Goal: Task Accomplishment & Management: Manage account settings

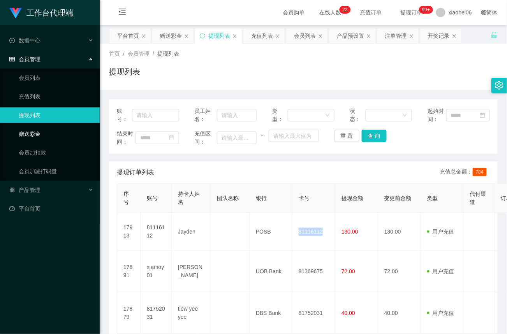
click at [37, 134] on link "赠送彩金" at bounding box center [56, 134] width 75 height 16
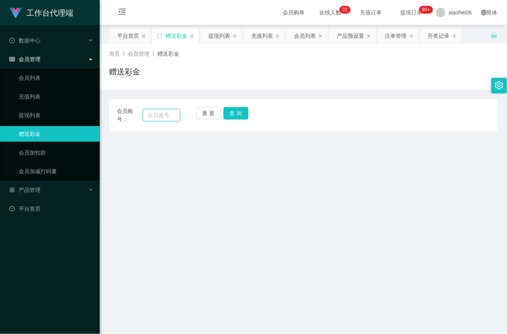
click at [163, 113] on input "text" at bounding box center [161, 115] width 37 height 12
paste input "81752031"
type input "81752031"
click at [232, 114] on button "查 询" at bounding box center [236, 113] width 25 height 12
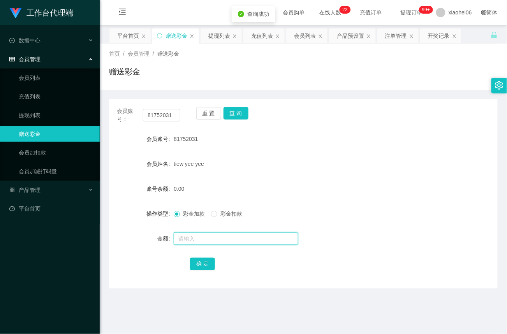
click at [202, 238] on input "text" at bounding box center [236, 239] width 125 height 12
type input "40"
click at [197, 266] on button "确 定" at bounding box center [202, 264] width 25 height 12
click at [218, 237] on input "text" at bounding box center [236, 239] width 125 height 12
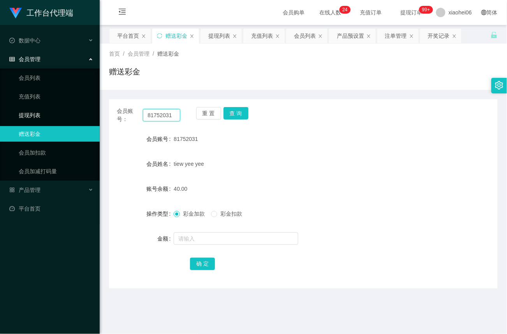
drag, startPoint x: 175, startPoint y: 116, endPoint x: 90, endPoint y: 109, distance: 84.8
click at [90, 110] on section "工作台代理端 数据中心 会员管理 会员列表 充值列表 提现列表 赠送彩金 会员加扣款 会员加减打码量 产品管理 平台首页 保存配置 重置配置 整体风格设置 主…" at bounding box center [253, 236] width 507 height 472
paste input "tsw28"
type input "tsw28"
click at [242, 117] on button "查 询" at bounding box center [236, 113] width 25 height 12
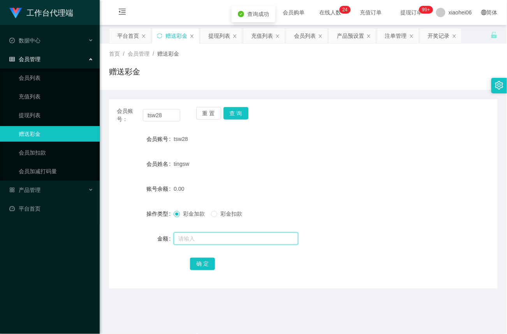
click at [203, 238] on input "text" at bounding box center [236, 239] width 125 height 12
type input "72"
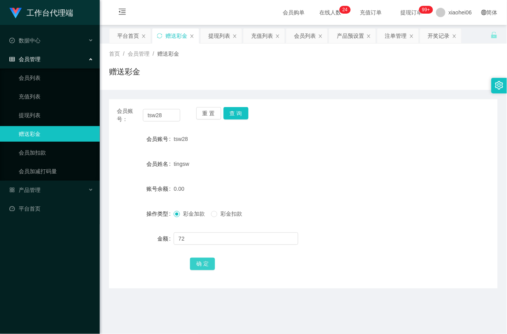
click at [202, 262] on button "确 定" at bounding box center [202, 264] width 25 height 12
drag, startPoint x: 138, startPoint y: 116, endPoint x: 64, endPoint y: 115, distance: 74.0
click at [64, 115] on section "工作台代理端 数据中心 会员管理 会员列表 充值列表 提现列表 赠送彩金 会员加扣款 会员加减打码量 产品管理 平台首页 保存配置 重置配置 整体风格设置 主…" at bounding box center [253, 236] width 507 height 472
paste input "81116112"
type input "81116112"
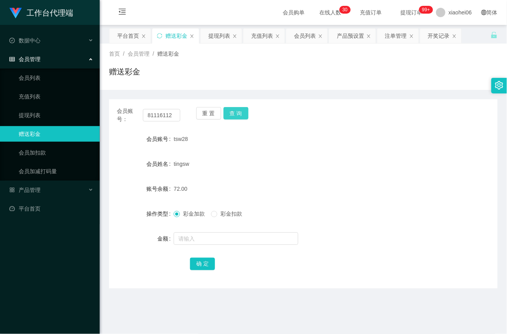
click at [234, 114] on button "查 询" at bounding box center [236, 113] width 25 height 12
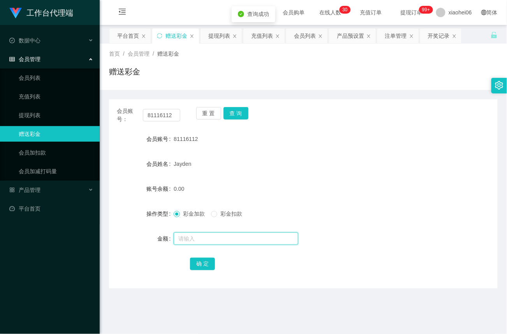
click at [204, 242] on input "text" at bounding box center [236, 239] width 125 height 12
type input "64"
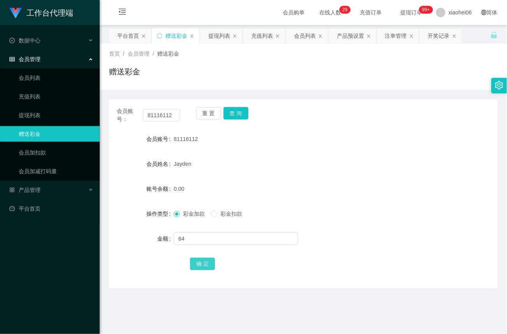
click at [203, 267] on button "确 定" at bounding box center [202, 264] width 25 height 12
drag, startPoint x: 176, startPoint y: 117, endPoint x: 30, endPoint y: 109, distance: 146.2
click at [30, 109] on section "工作台代理端 数据中心 会员管理 会员列表 充值列表 提现列表 赠送彩金 会员加扣款 会员加减打码量 产品管理 平台首页 保存配置 重置配置 整体风格设置 主…" at bounding box center [253, 236] width 507 height 472
paste input "yusong"
type input "yusong"
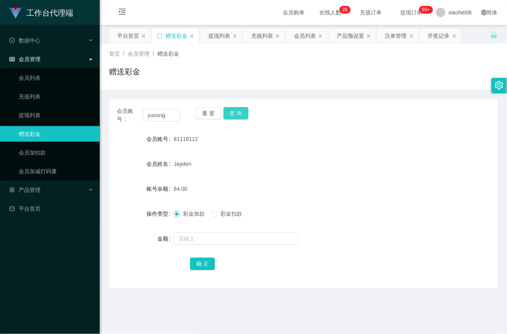
click at [240, 114] on button "查 询" at bounding box center [236, 113] width 25 height 12
click at [191, 245] on div at bounding box center [287, 239] width 227 height 16
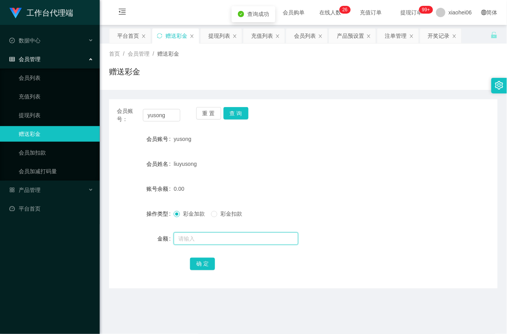
click at [196, 240] on input "text" at bounding box center [236, 239] width 125 height 12
type input "5"
type input "56"
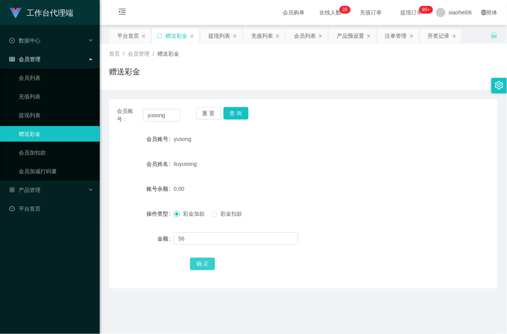
click at [204, 265] on button "确 定" at bounding box center [202, 264] width 25 height 12
click at [234, 114] on button "查 询" at bounding box center [236, 113] width 25 height 12
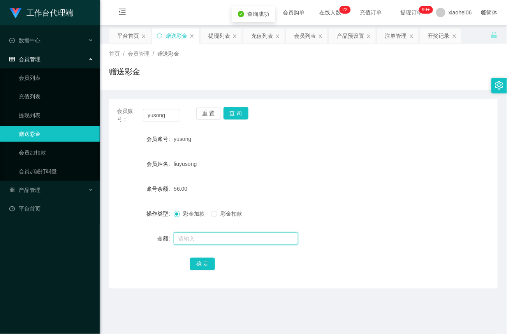
click at [203, 237] on input "text" at bounding box center [236, 239] width 125 height 12
type input "8"
click at [204, 264] on button "确 定" at bounding box center [202, 264] width 25 height 12
click at [65, 115] on link "提现列表" at bounding box center [56, 115] width 75 height 16
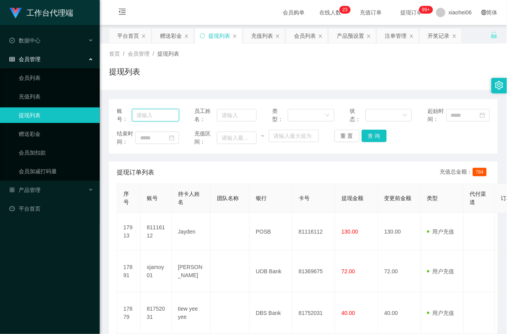
drag, startPoint x: 149, startPoint y: 111, endPoint x: 156, endPoint y: 109, distance: 7.1
click at [149, 111] on input "text" at bounding box center [155, 115] width 47 height 12
paste input "81752031"
type input "81752031"
drag, startPoint x: 375, startPoint y: 136, endPoint x: 378, endPoint y: 146, distance: 10.4
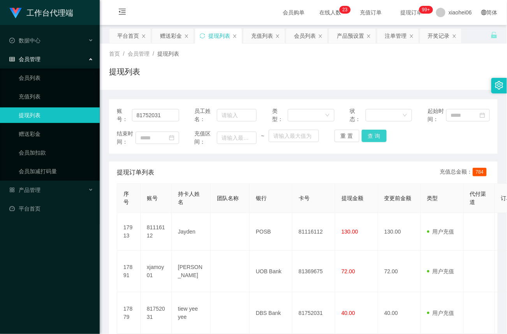
click at [375, 136] on button "查 询" at bounding box center [374, 136] width 25 height 12
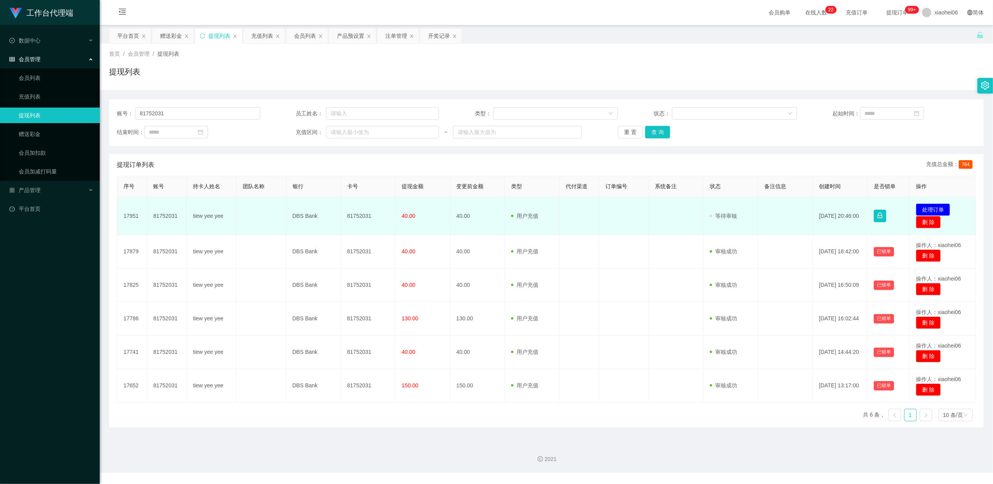
click at [365, 214] on td "81752031" at bounding box center [368, 216] width 55 height 38
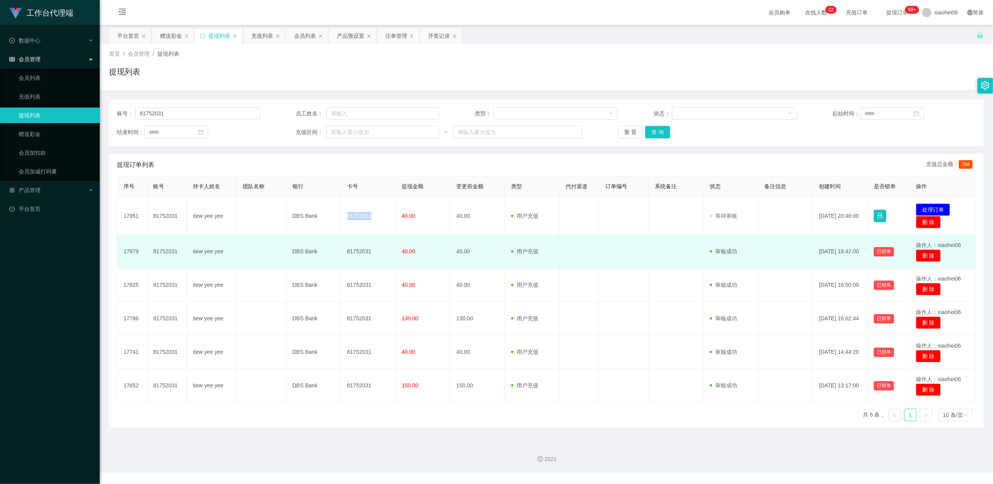
copy td "81752031"
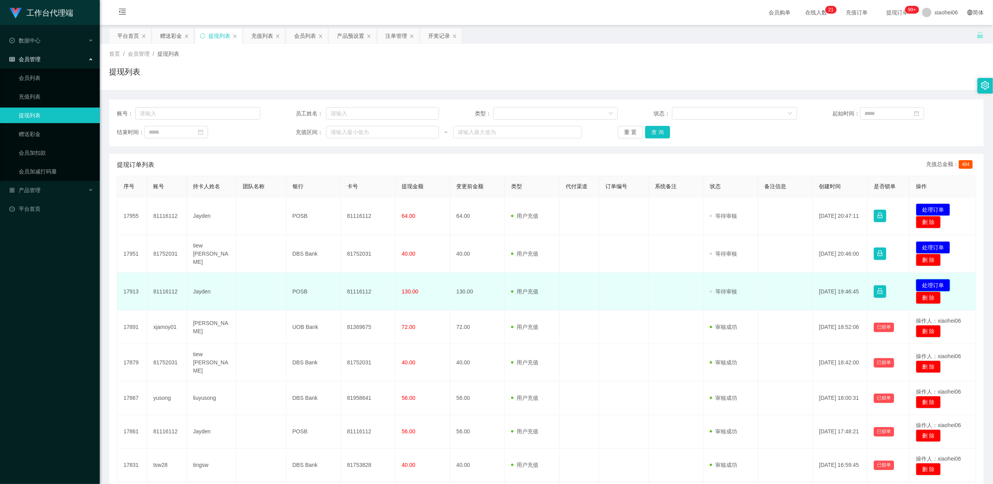
click at [921, 283] on button "处理订单" at bounding box center [933, 285] width 34 height 12
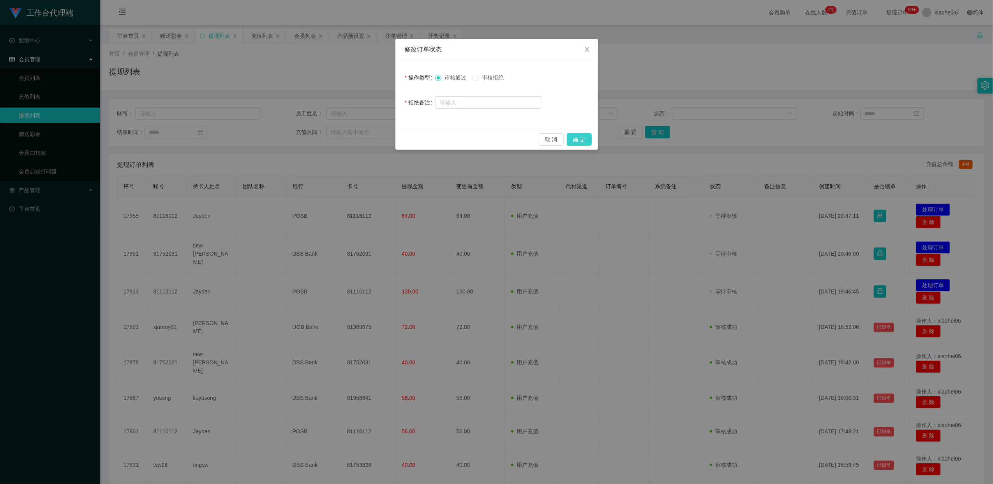
click at [581, 138] on button "确 定" at bounding box center [579, 139] width 25 height 12
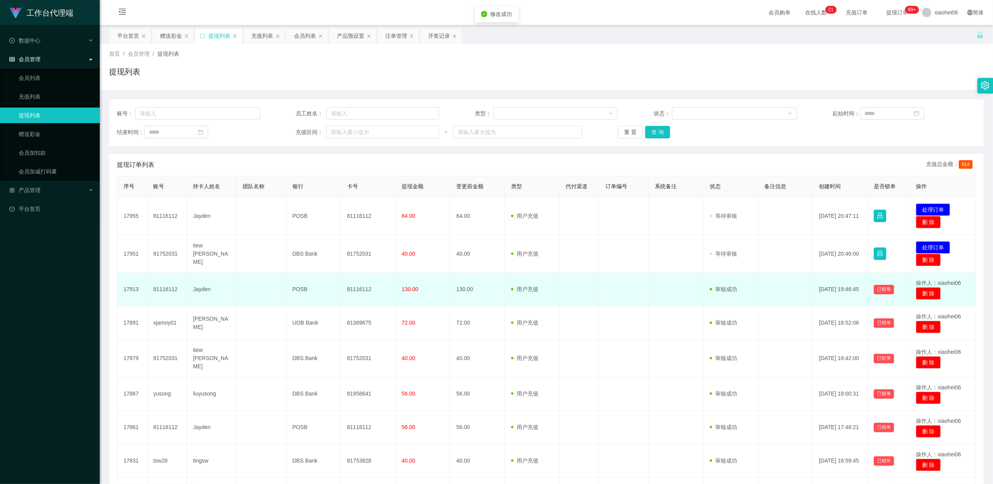
click at [363, 289] on td "81116112" at bounding box center [368, 289] width 55 height 33
copy td "81116112"
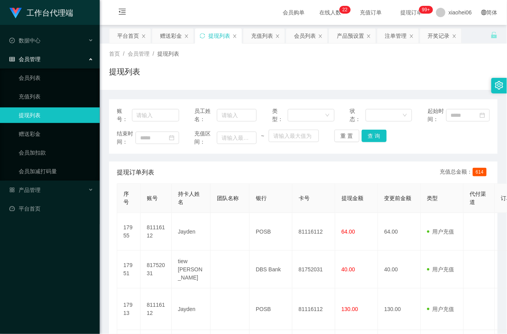
drag, startPoint x: 44, startPoint y: 297, endPoint x: 44, endPoint y: 302, distance: 5.5
click at [44, 297] on div "工作台代理端 数据中心 会员管理 会员列表 充值列表 提现列表 赠送彩金 会员加扣款 会员加减打码量 产品管理 平台首页" at bounding box center [50, 167] width 100 height 334
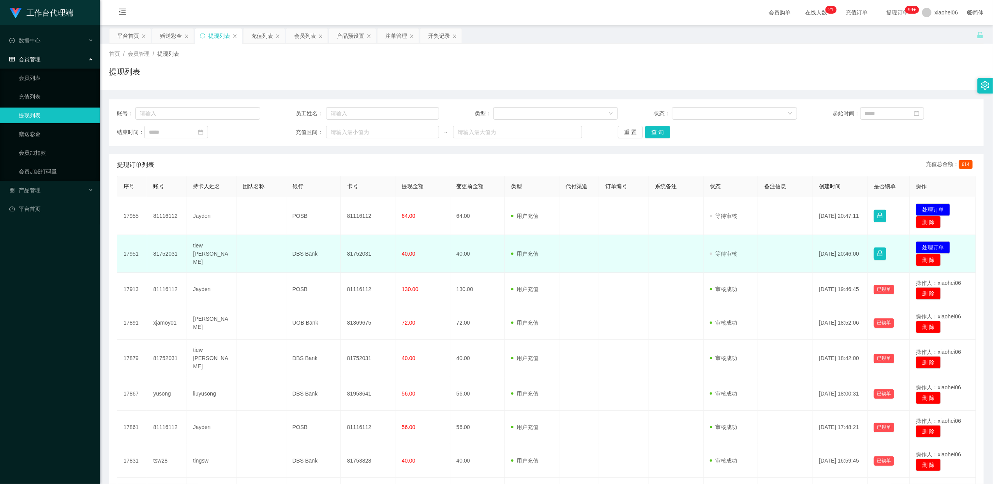
click at [351, 251] on td "81752031" at bounding box center [368, 254] width 55 height 38
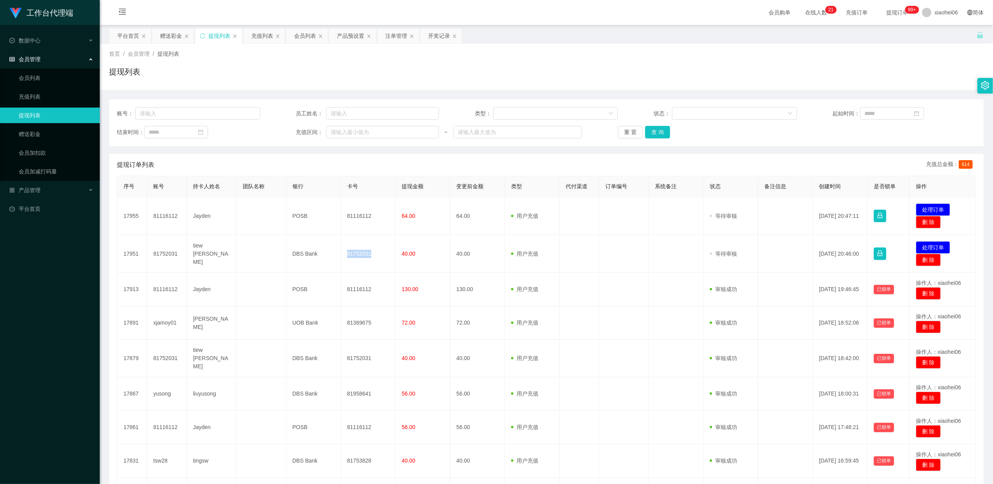
copy td "81752031"
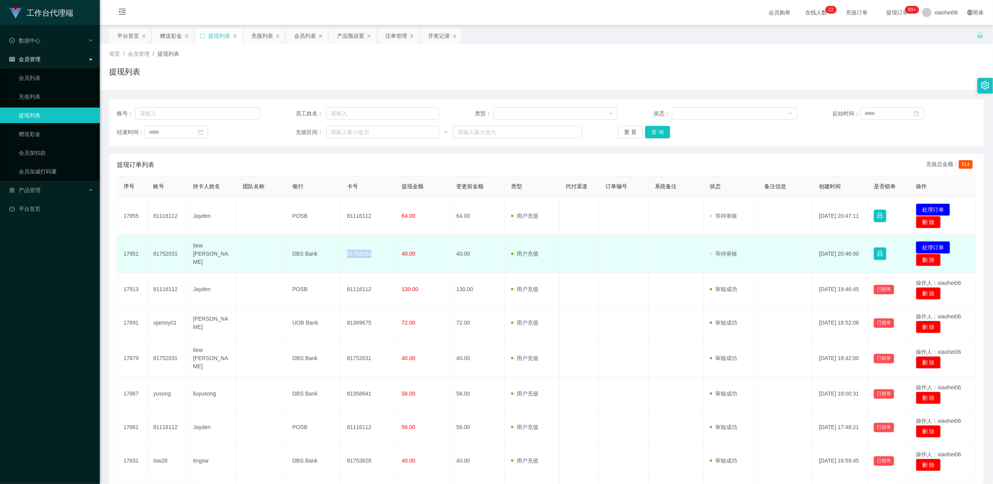
click at [925, 245] on button "处理订单" at bounding box center [933, 247] width 34 height 12
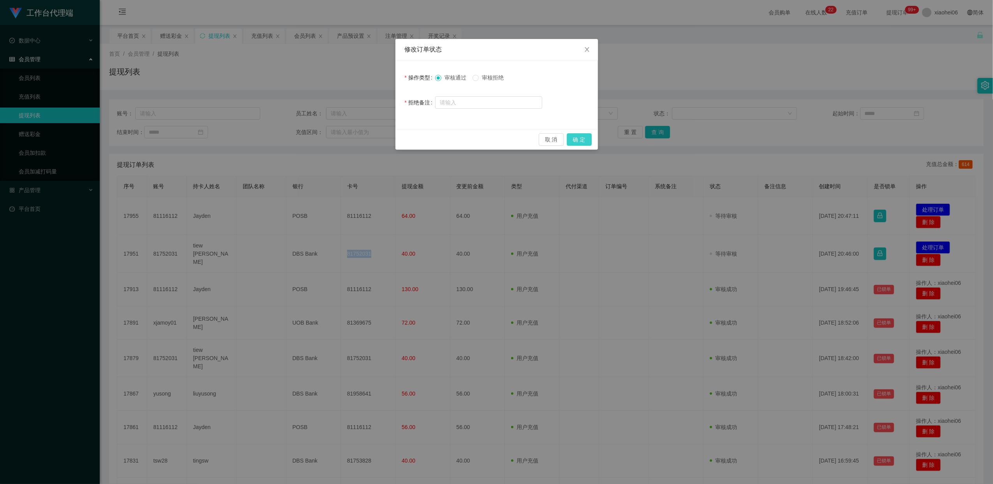
click at [586, 139] on button "确 定" at bounding box center [579, 139] width 25 height 12
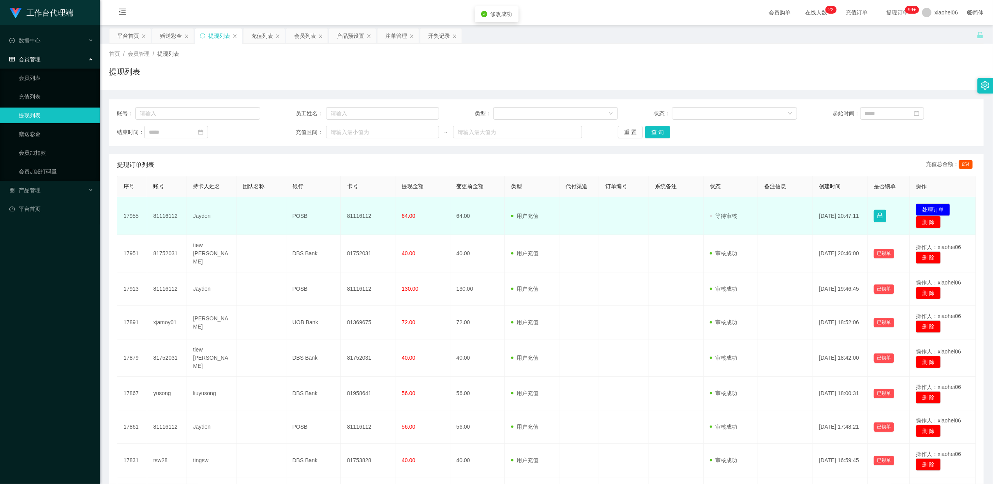
click at [358, 217] on td "81116112" at bounding box center [368, 216] width 55 height 38
copy td "81116112"
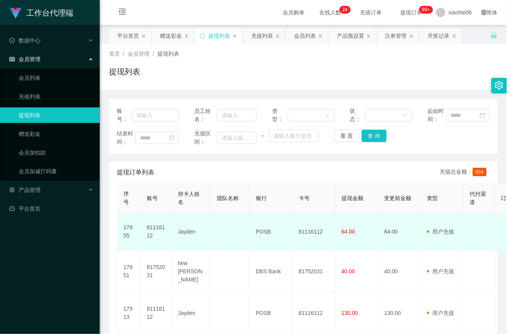
click at [365, 236] on td "64.00" at bounding box center [356, 232] width 43 height 38
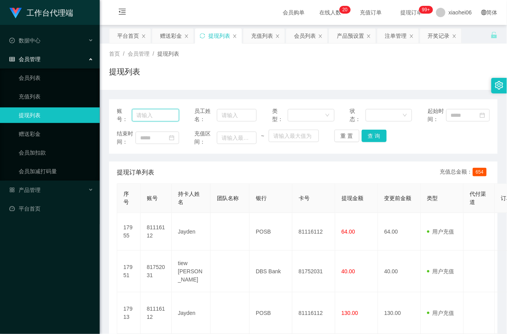
click at [161, 115] on input "text" at bounding box center [155, 115] width 47 height 12
paste input "81116112"
type input "81116112"
click at [372, 135] on button "查 询" at bounding box center [374, 136] width 25 height 12
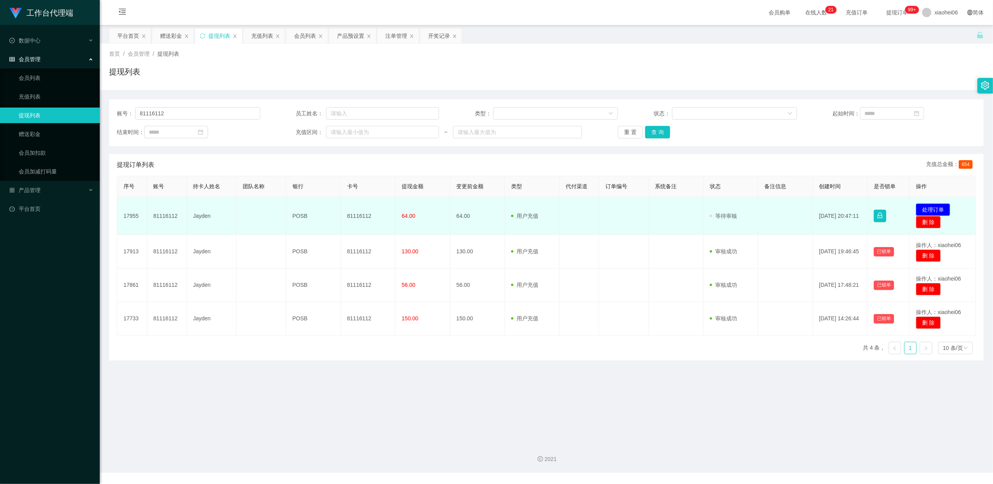
click at [932, 208] on button "处理订单" at bounding box center [933, 209] width 34 height 12
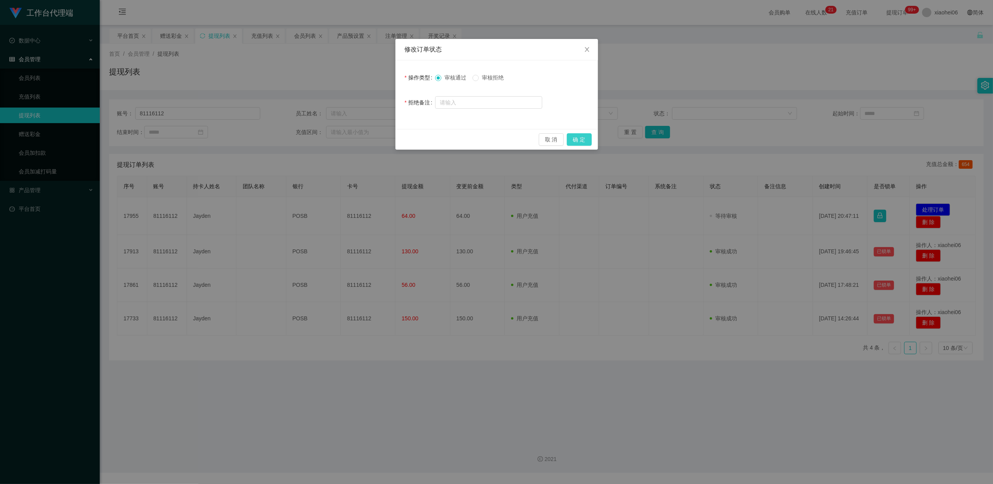
drag, startPoint x: 584, startPoint y: 137, endPoint x: 590, endPoint y: 164, distance: 26.7
click at [584, 137] on button "确 定" at bounding box center [579, 139] width 25 height 12
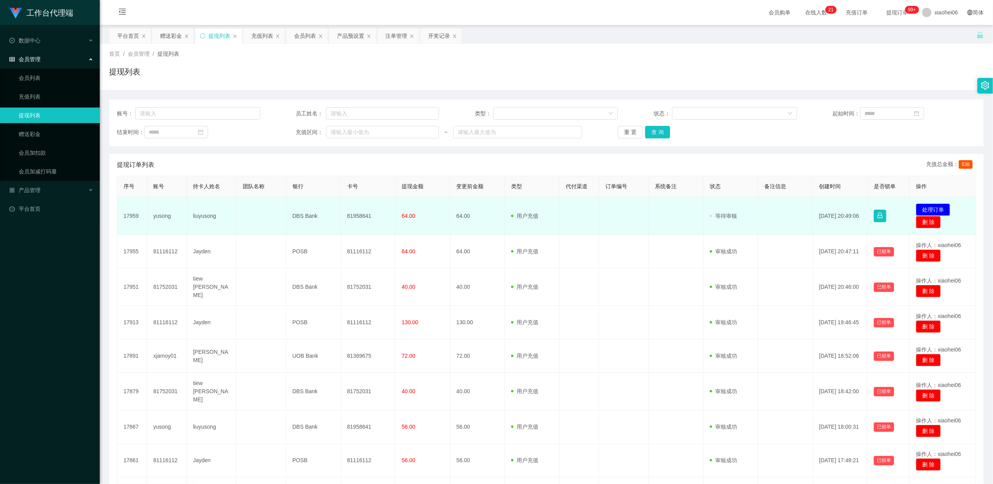
click at [361, 215] on td "81958641" at bounding box center [368, 216] width 55 height 38
copy td "81958641"
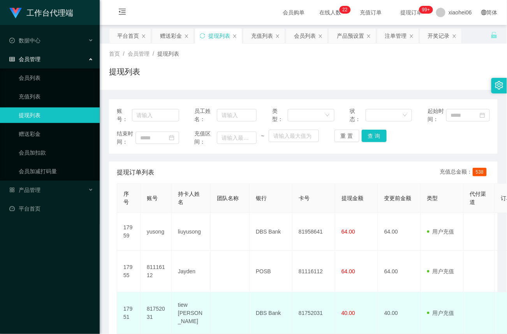
drag, startPoint x: 130, startPoint y: 319, endPoint x: 145, endPoint y: 309, distance: 17.5
click at [130, 319] on td "17951" at bounding box center [128, 313] width 23 height 42
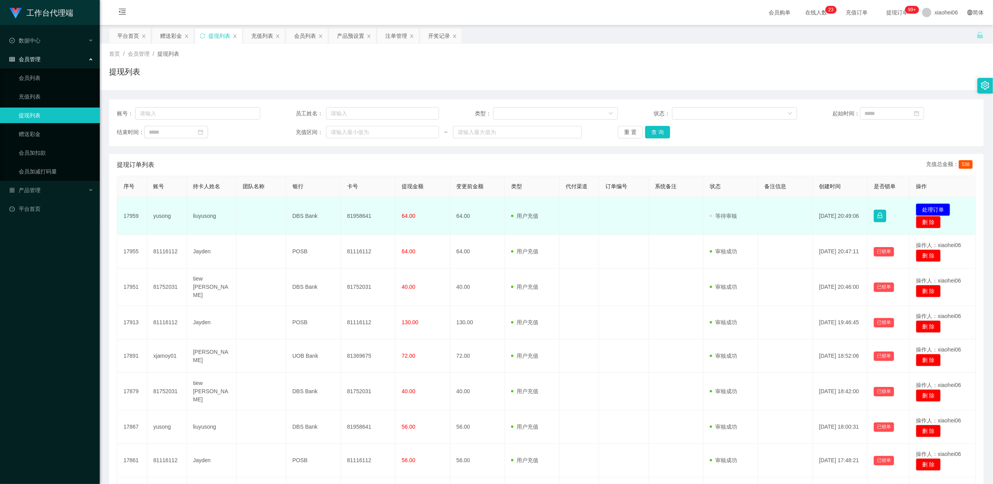
click at [935, 209] on button "处理订单" at bounding box center [933, 209] width 34 height 12
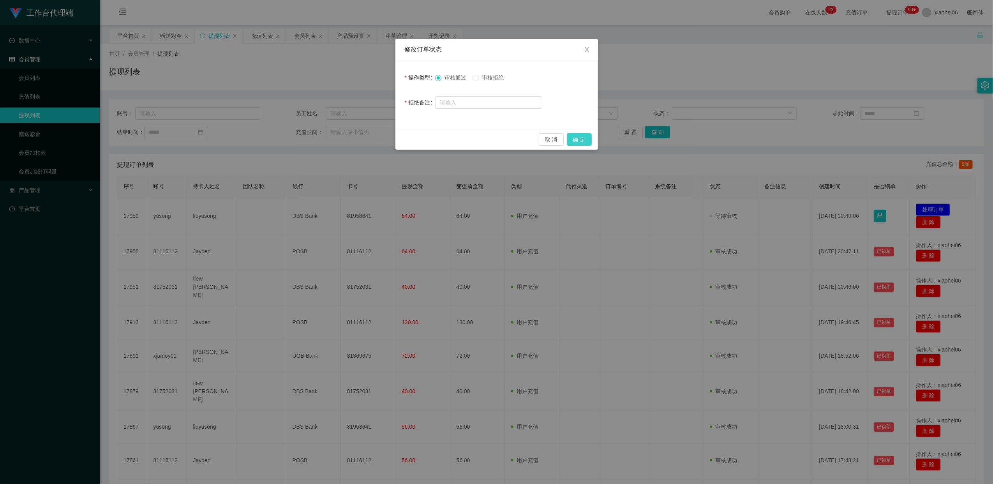
click at [580, 137] on button "确 定" at bounding box center [579, 139] width 25 height 12
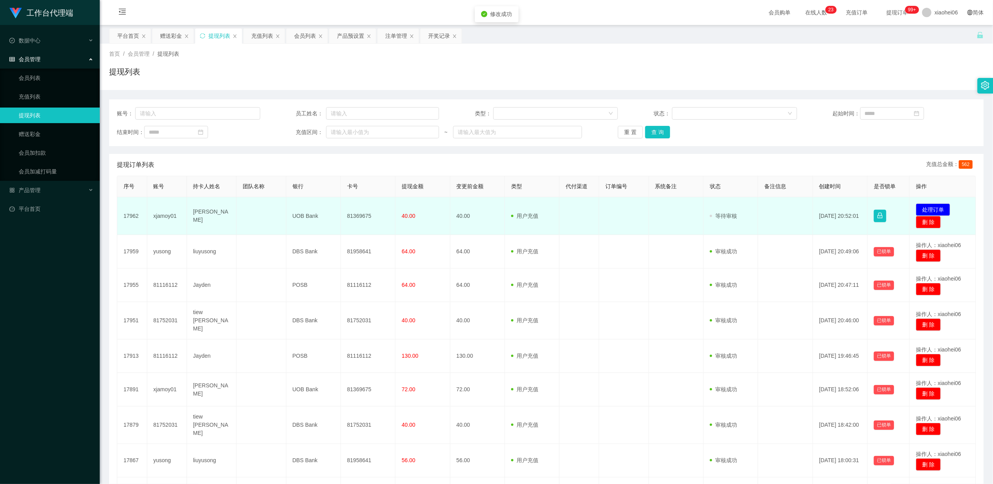
click at [364, 217] on td "81369675" at bounding box center [368, 216] width 55 height 38
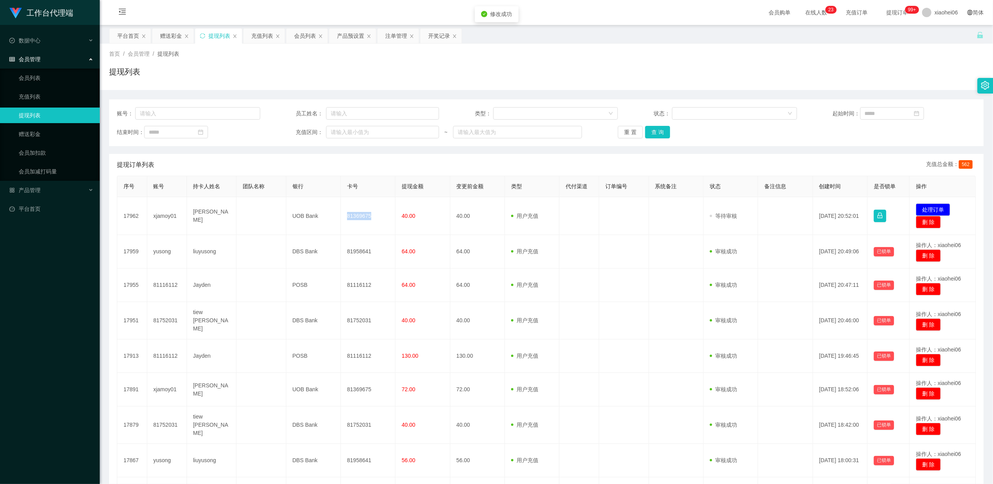
copy td "81369675"
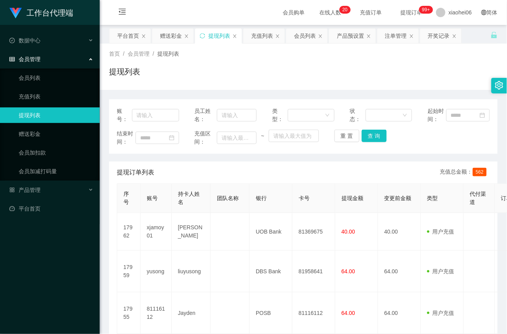
click at [326, 176] on div "提现订单列表 充值总金额： 562" at bounding box center [303, 173] width 373 height 22
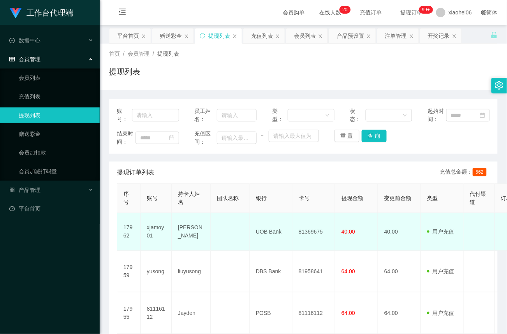
click at [311, 234] on td "81369675" at bounding box center [313, 232] width 43 height 38
copy td "81369675"
drag, startPoint x: 360, startPoint y: 245, endPoint x: 377, endPoint y: 239, distance: 17.6
click at [360, 245] on td "40.00" at bounding box center [356, 232] width 43 height 38
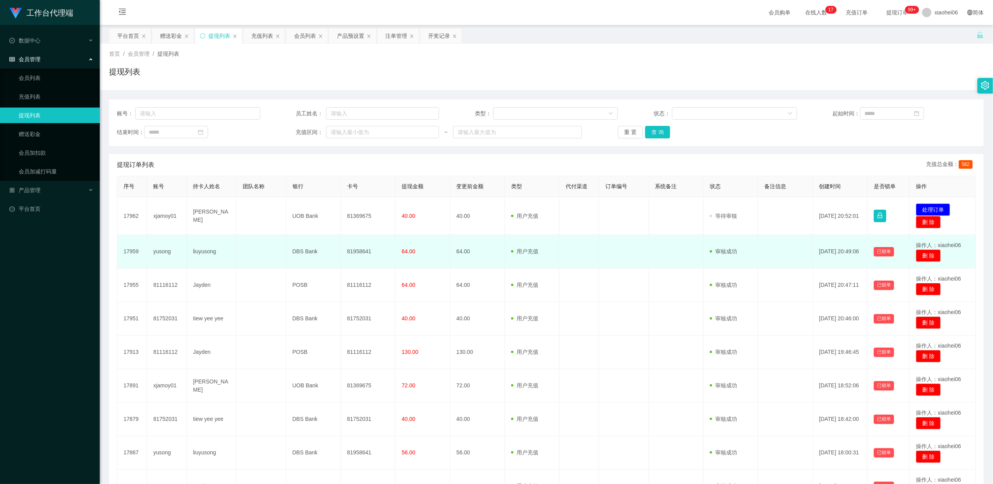
click at [364, 253] on td "81958641" at bounding box center [368, 251] width 55 height 33
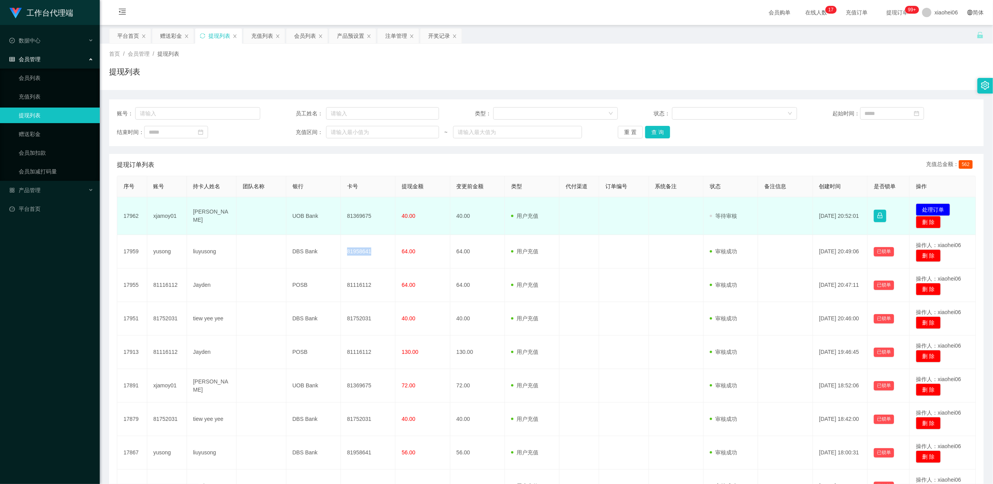
copy td "81958641"
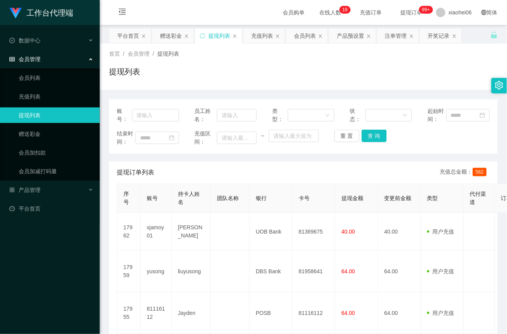
drag, startPoint x: 265, startPoint y: 62, endPoint x: 265, endPoint y: 66, distance: 4.3
click at [265, 62] on div "首页 / 会员管理 / 提现列表 / 提现列表" at bounding box center [303, 67] width 389 height 34
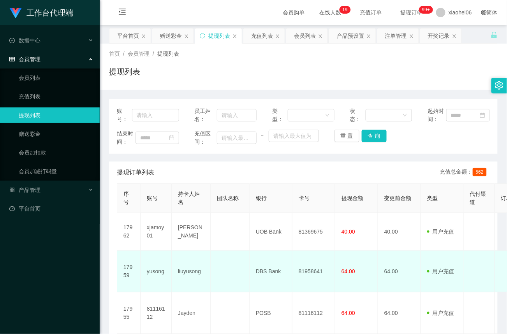
click at [451, 264] on td "用户充值 人工扣款" at bounding box center [442, 272] width 43 height 42
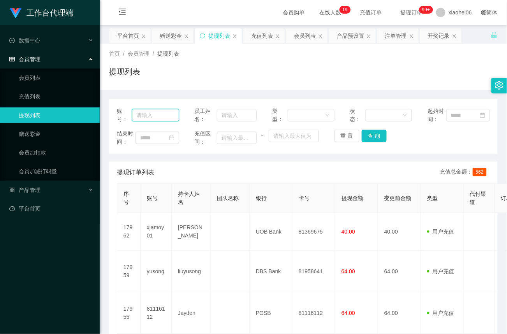
click at [158, 118] on input "text" at bounding box center [155, 115] width 47 height 12
paste input "tsw28"
type input "tsw28"
drag, startPoint x: 378, startPoint y: 135, endPoint x: 375, endPoint y: 144, distance: 9.5
click at [377, 135] on button "查 询" at bounding box center [374, 136] width 25 height 12
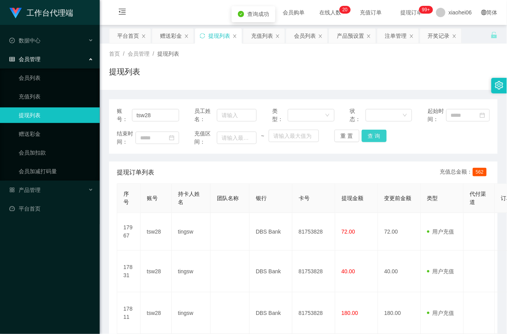
drag, startPoint x: 375, startPoint y: 137, endPoint x: 377, endPoint y: 186, distance: 49.1
click at [375, 137] on button "查 询" at bounding box center [374, 136] width 25 height 12
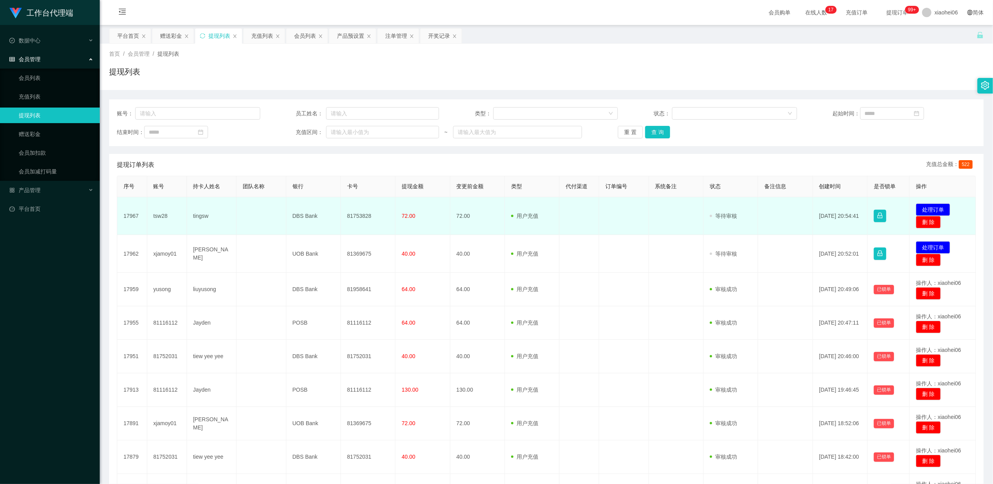
click at [365, 215] on td "81753828" at bounding box center [368, 216] width 55 height 38
copy td "81753828"
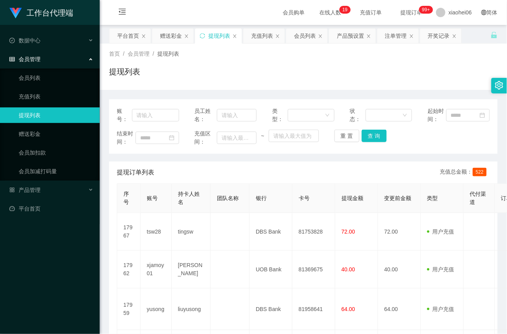
drag, startPoint x: 293, startPoint y: 178, endPoint x: 324, endPoint y: 172, distance: 32.1
click at [293, 178] on div "提现订单列表 充值总金额： 522" at bounding box center [303, 173] width 373 height 22
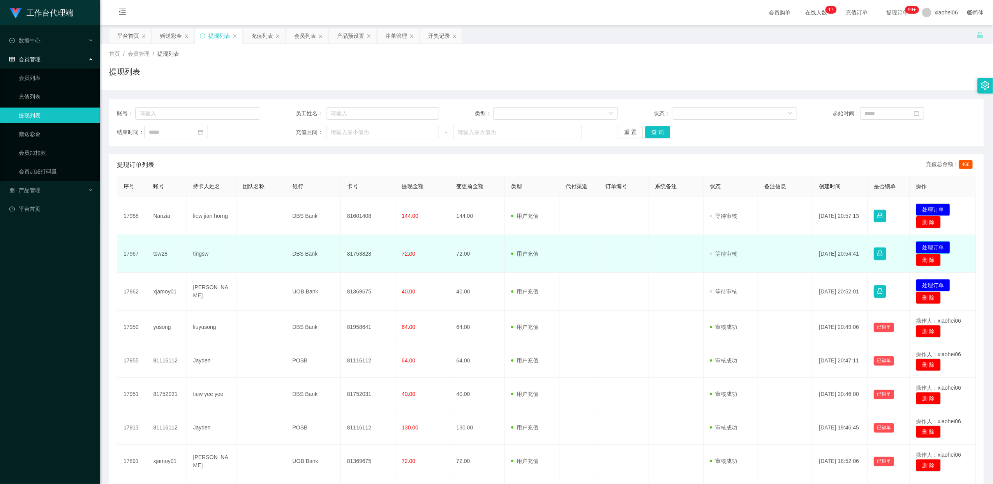
click at [934, 247] on button "处理订单" at bounding box center [933, 247] width 34 height 12
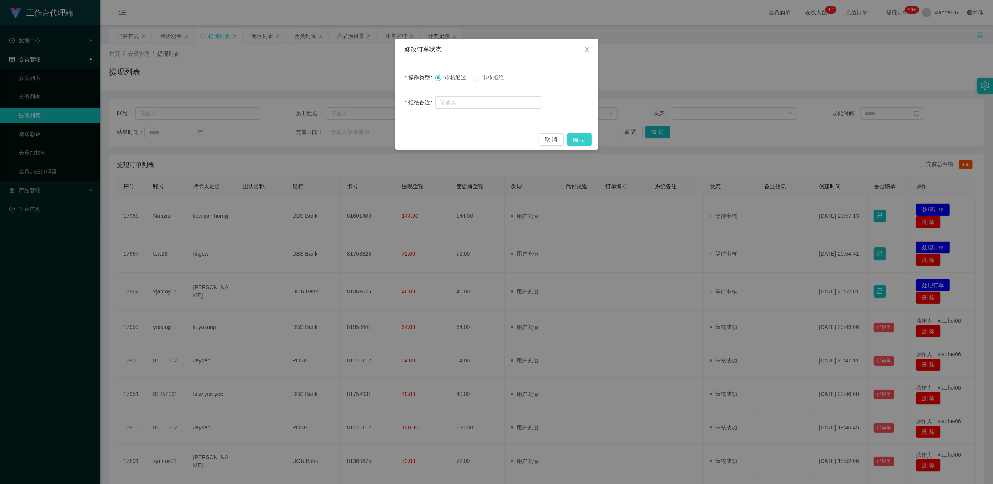
click at [575, 139] on button "确 定" at bounding box center [579, 139] width 25 height 12
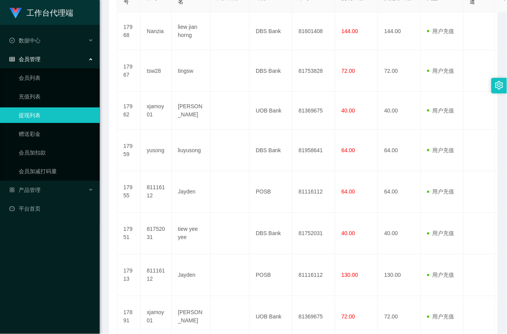
scroll to position [119, 0]
